Goal: Information Seeking & Learning: Learn about a topic

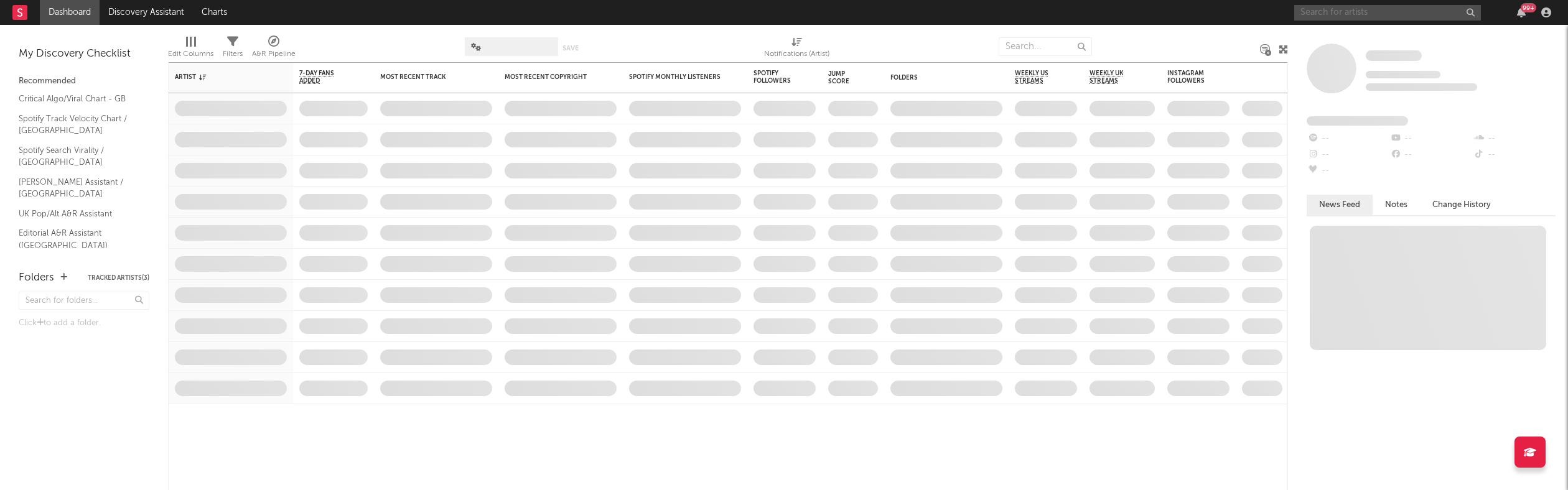
click at [1354, 10] on input "text" at bounding box center [1388, 13] width 187 height 15
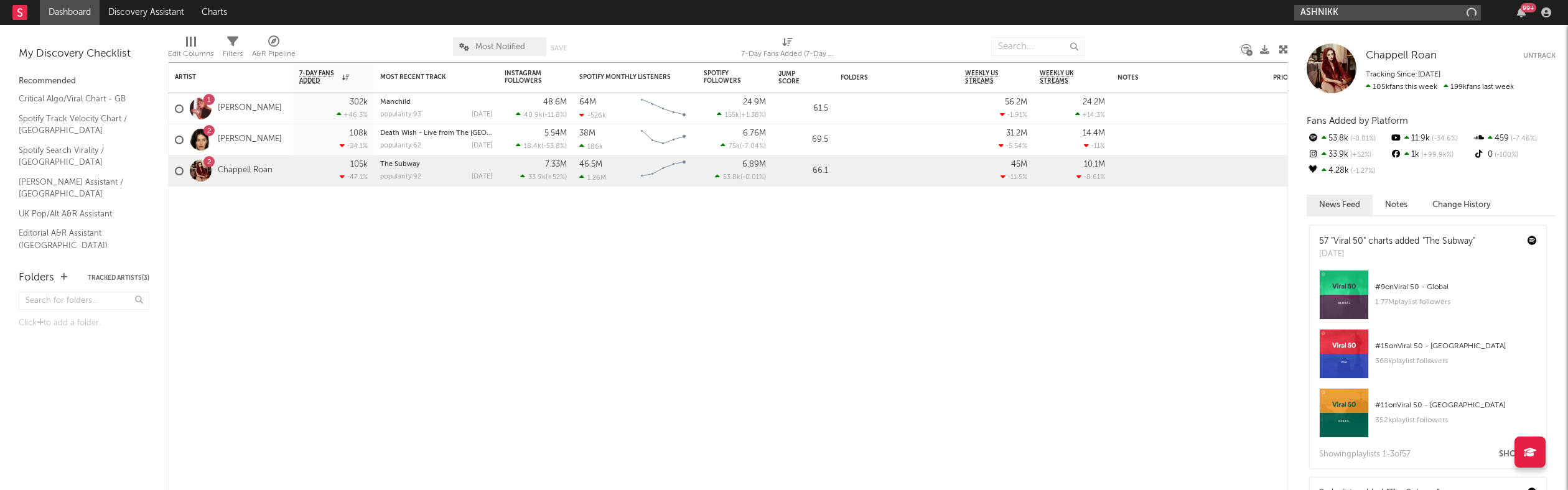
type input "ASHNIKKO"
click at [1404, 11] on input "ASHNIKKO" at bounding box center [1388, 13] width 187 height 15
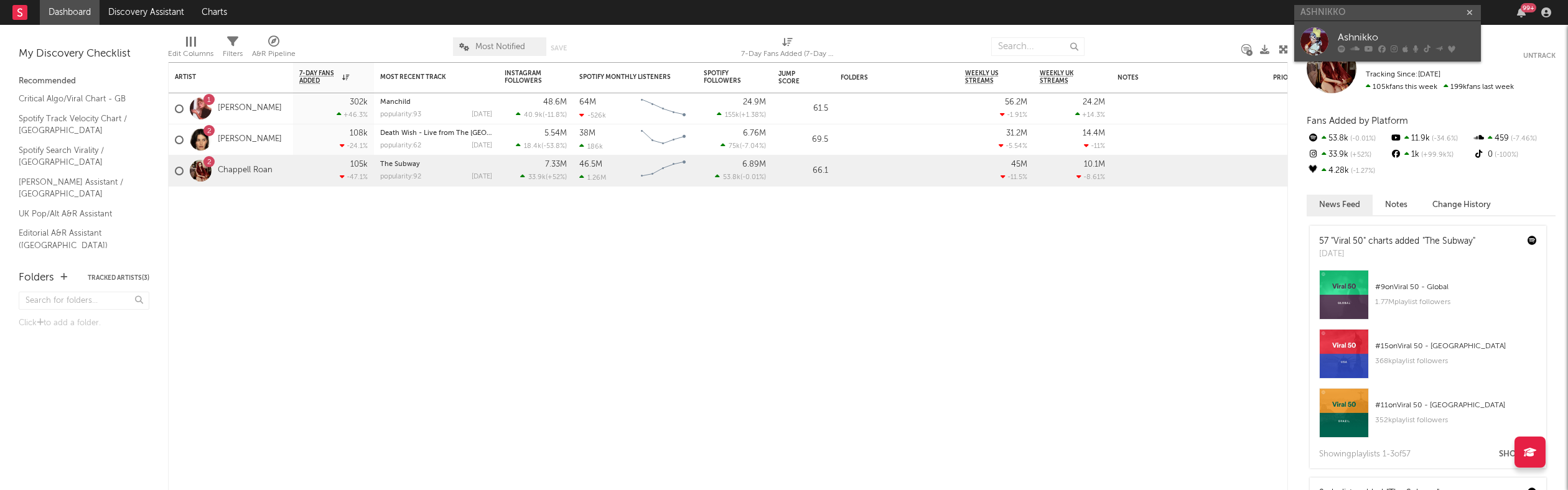
click at [1386, 43] on div "Ashnikko" at bounding box center [1407, 37] width 137 height 15
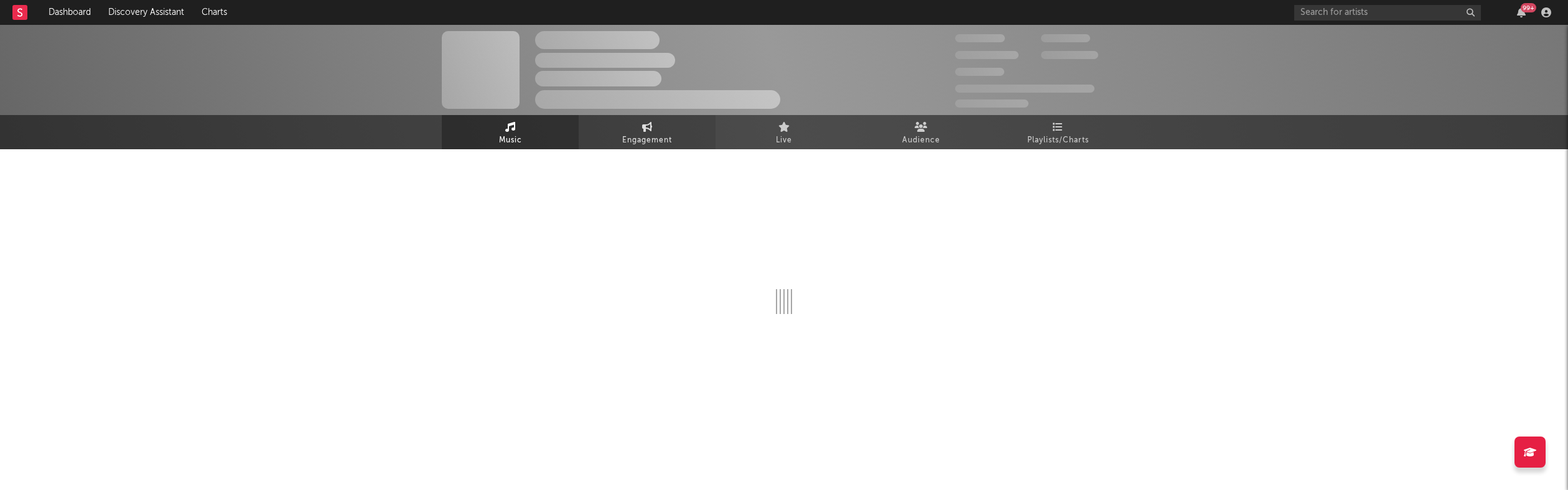
click at [633, 141] on span "Engagement" at bounding box center [646, 141] width 49 height 15
select select "1w"
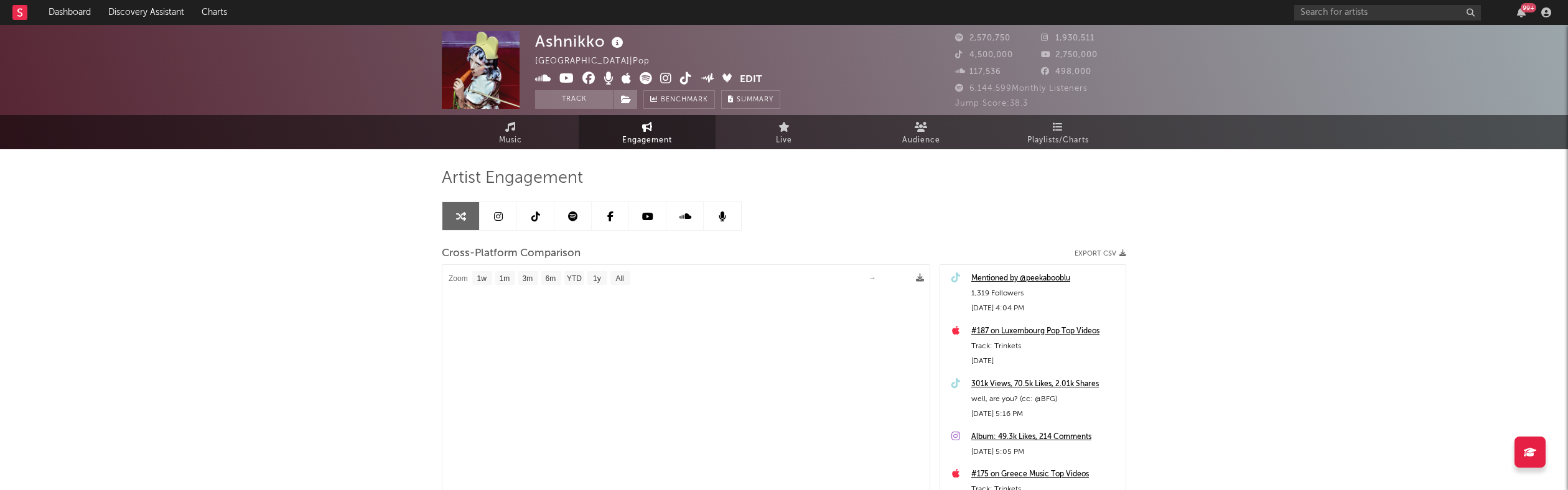
select select "1m"
